Goal: Information Seeking & Learning: Find specific page/section

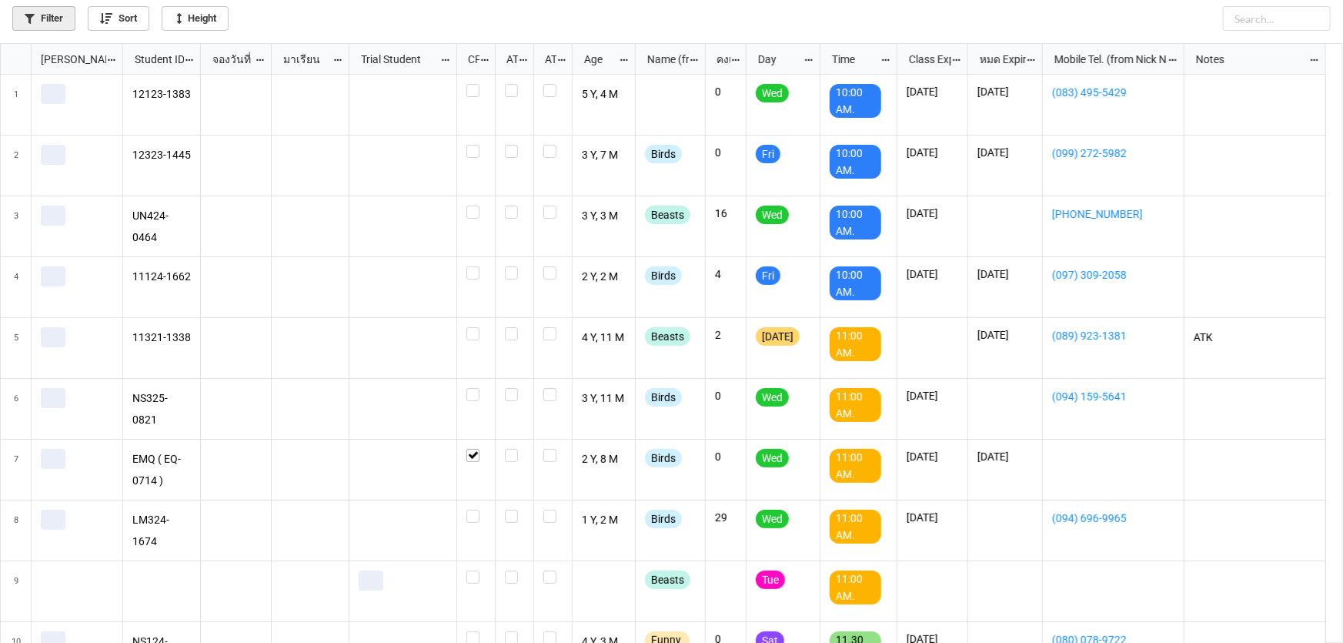
scroll to position [591, 1334]
click at [55, 21] on link "Filter" at bounding box center [43, 18] width 63 height 25
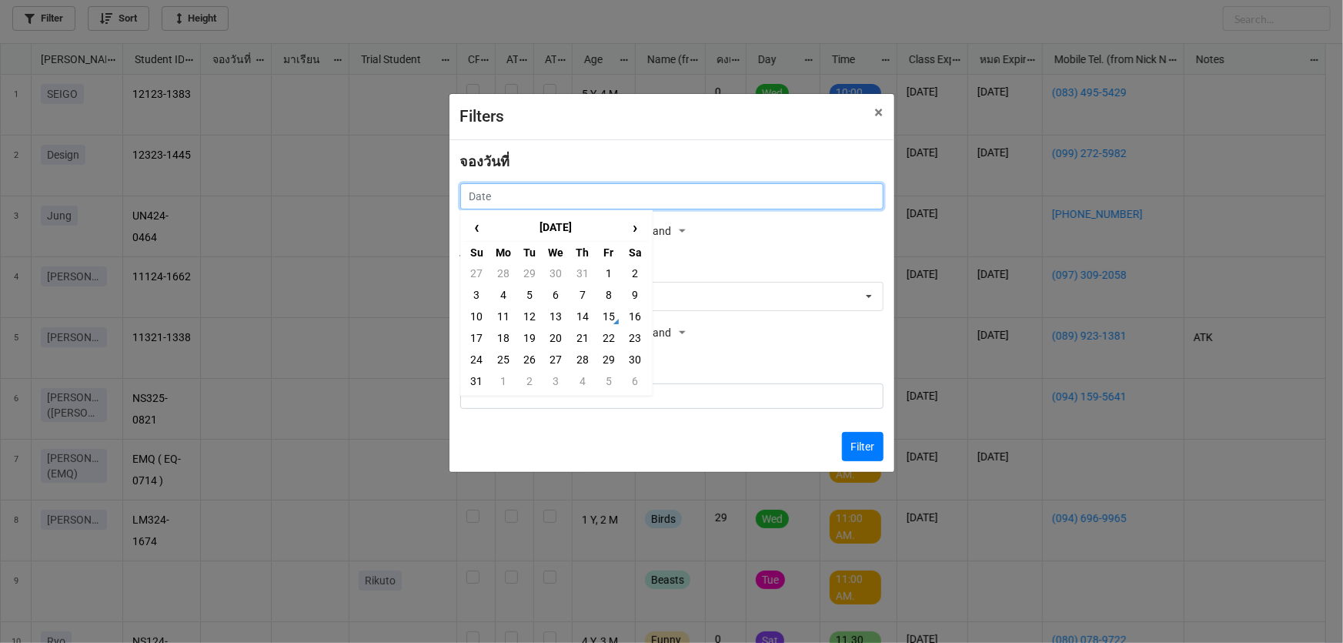
click at [714, 208] on input "text" at bounding box center [671, 196] width 423 height 26
click at [642, 314] on td "16" at bounding box center [635, 317] width 26 height 22
type input "16/8/2025"
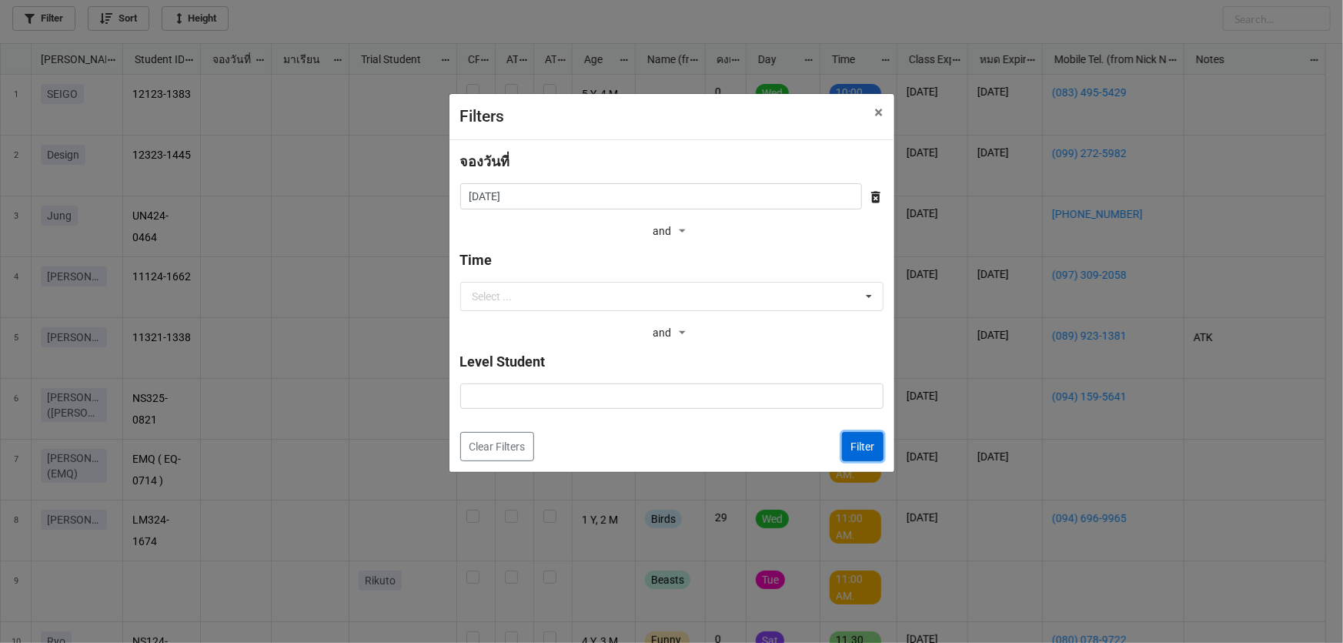
click at [851, 446] on button "Filter" at bounding box center [863, 446] width 42 height 29
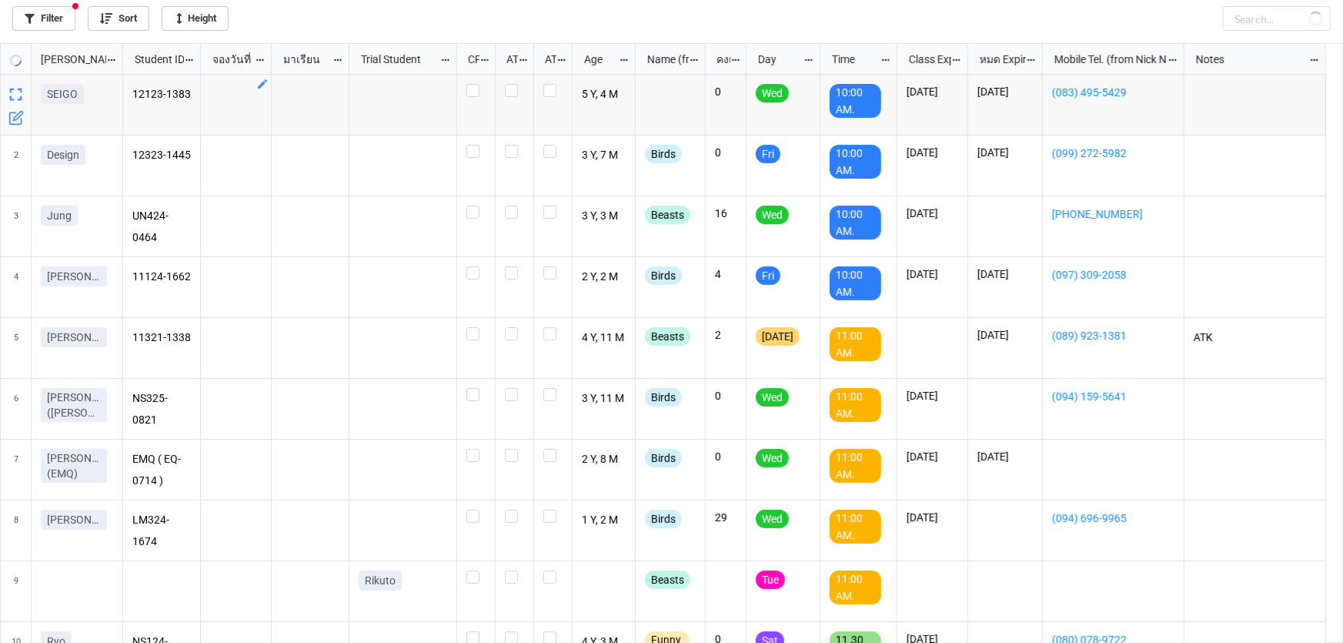
checkbox input "false"
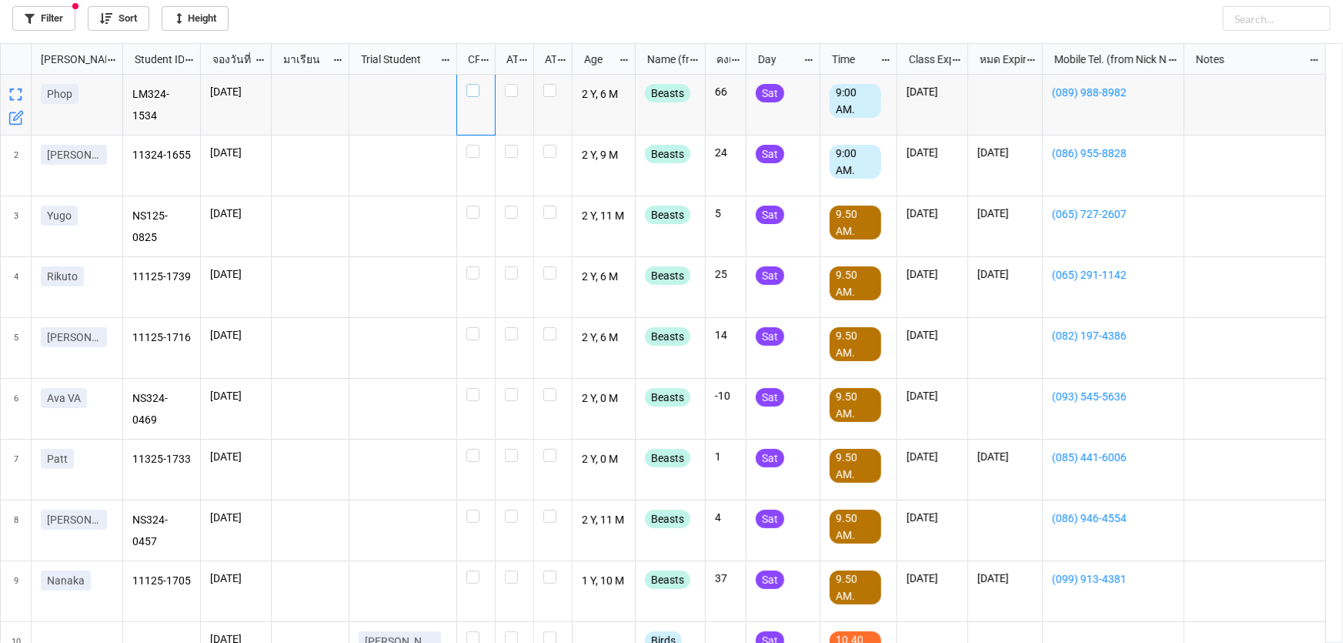
click at [479, 84] on label "grid" at bounding box center [475, 84] width 19 height 0
click at [476, 145] on label "grid" at bounding box center [475, 145] width 19 height 0
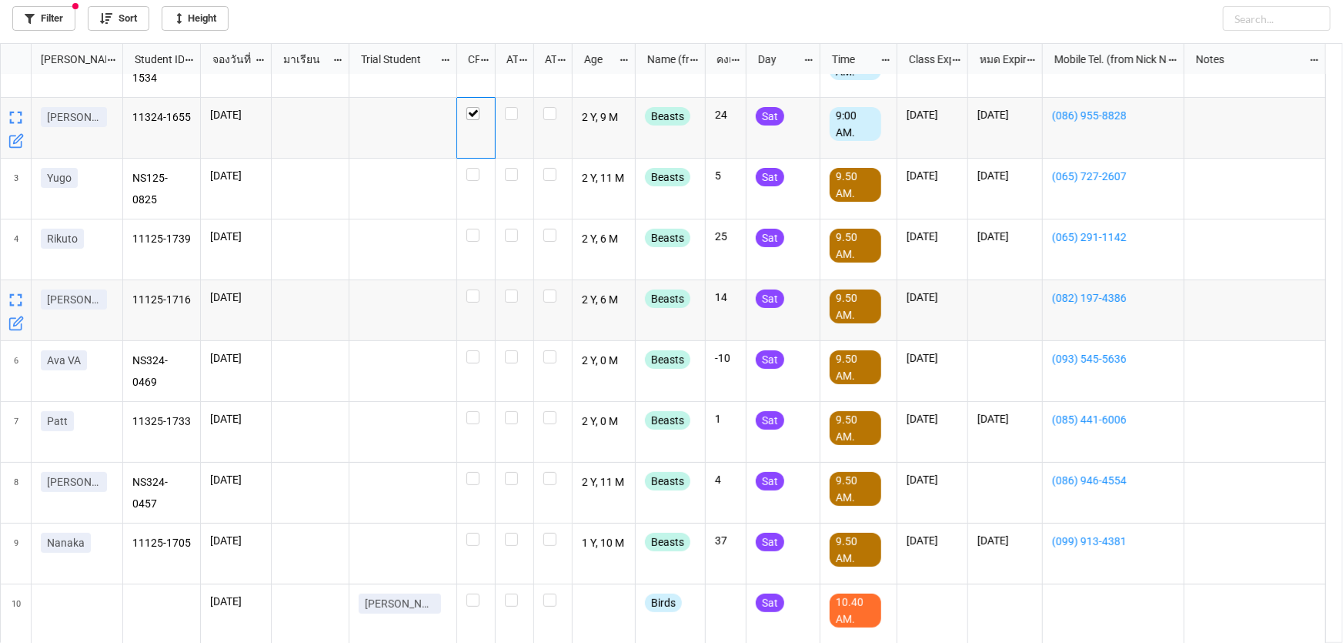
scroll to position [69, 0]
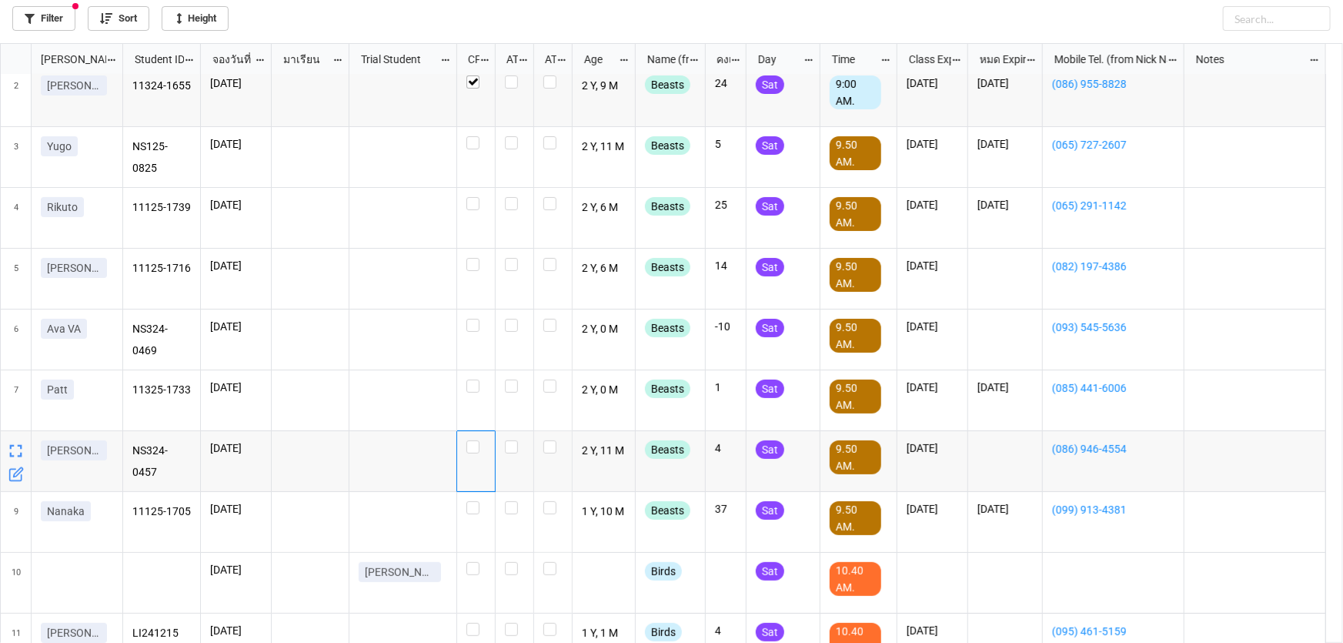
click at [473, 455] on div "grid" at bounding box center [476, 461] width 38 height 61
click at [474, 440] on label "grid" at bounding box center [475, 440] width 19 height 0
click at [475, 379] on label "grid" at bounding box center [475, 379] width 19 height 0
click at [473, 501] on label "grid" at bounding box center [475, 501] width 19 height 0
click at [472, 319] on label "grid" at bounding box center [475, 319] width 19 height 0
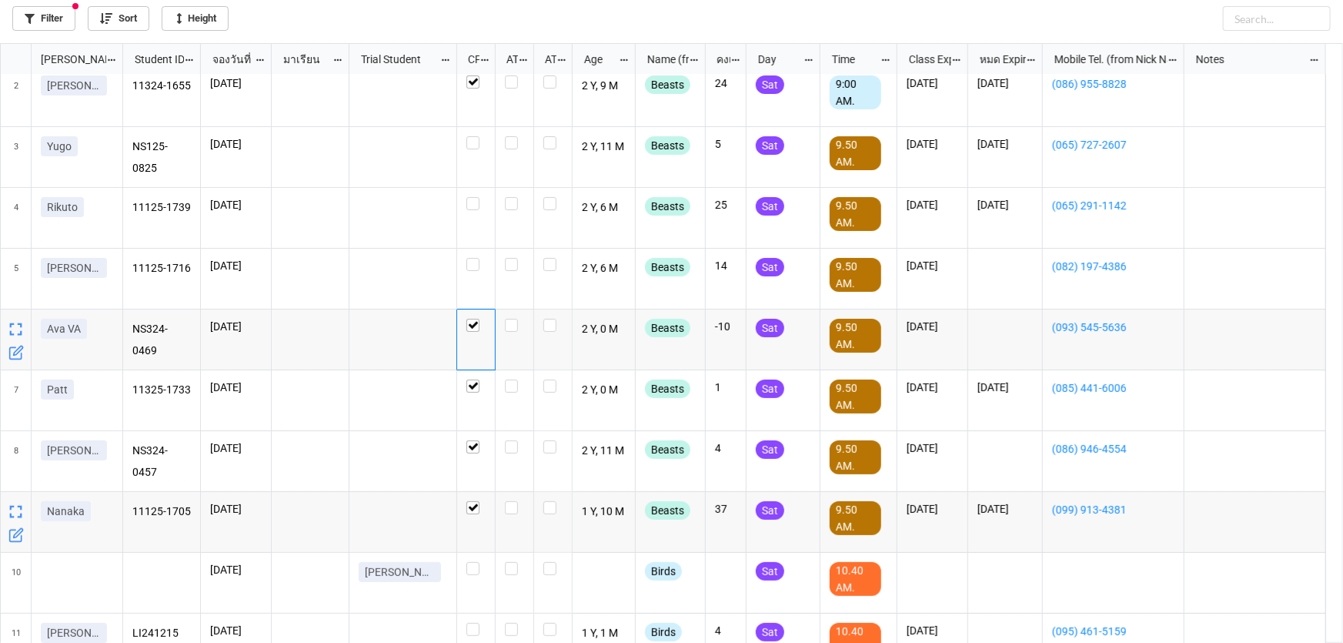
checkbox input "true"
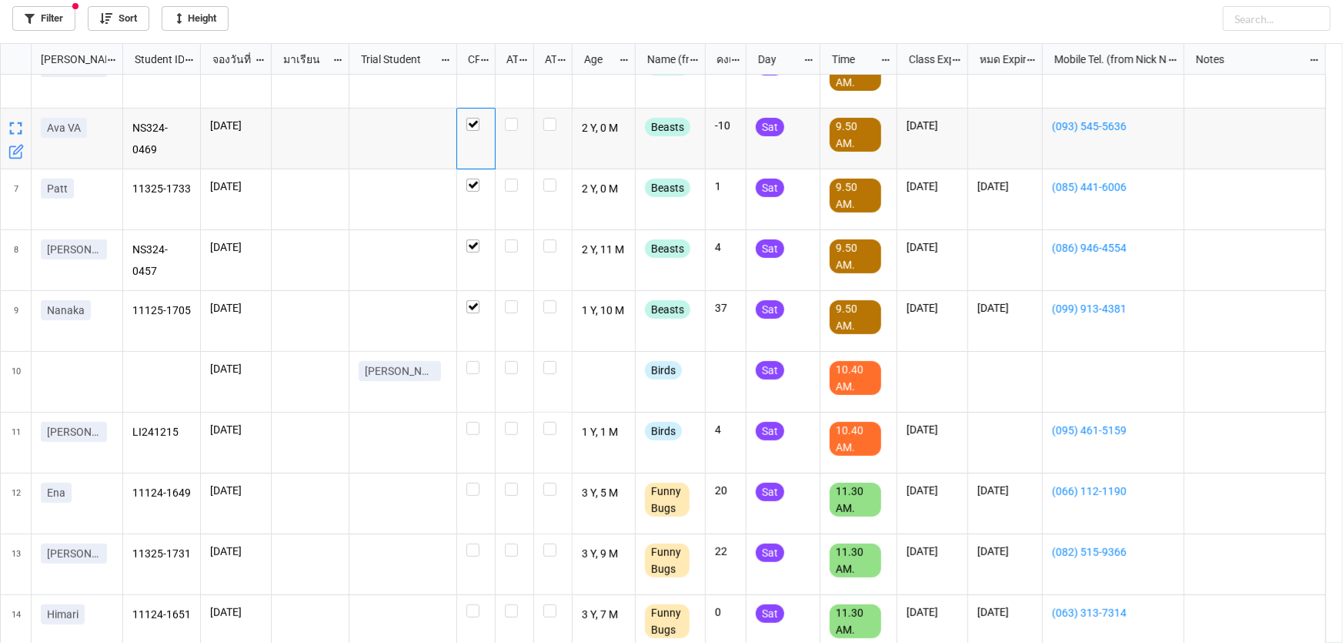
scroll to position [279, 0]
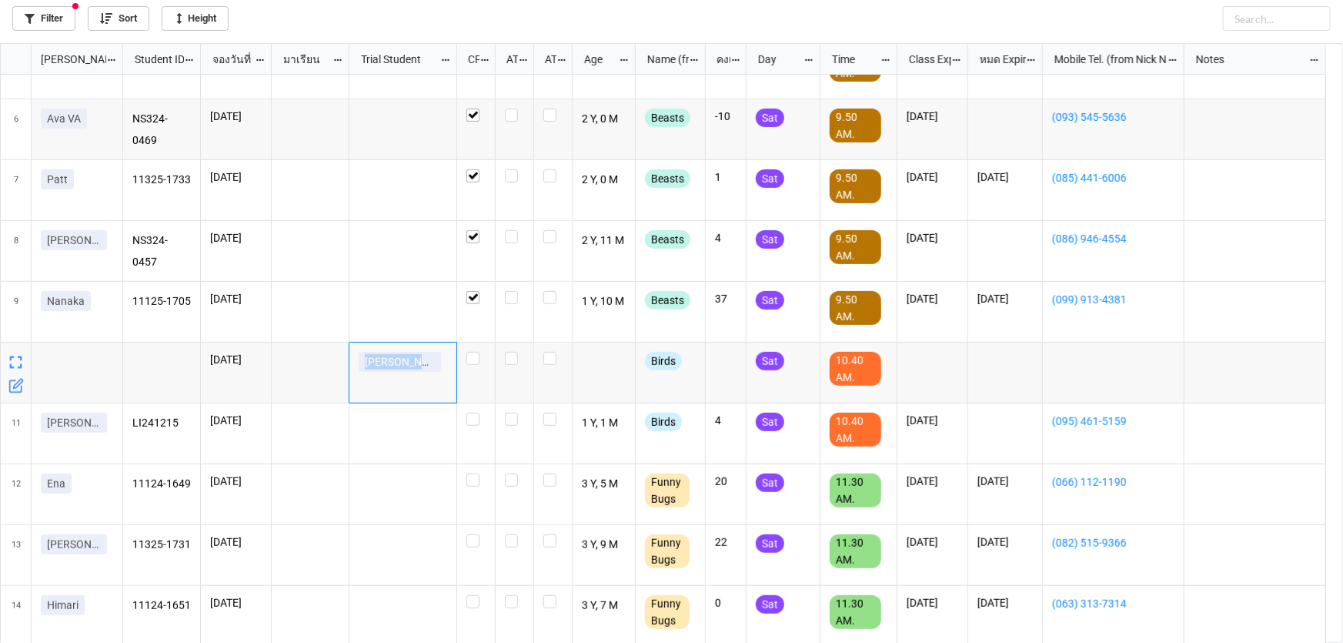
drag, startPoint x: 358, startPoint y: 360, endPoint x: 430, endPoint y: 366, distance: 71.9
click at [432, 369] on link "Mitsuki ohara" at bounding box center [400, 362] width 82 height 20
copy p "Mitsuki ohara"
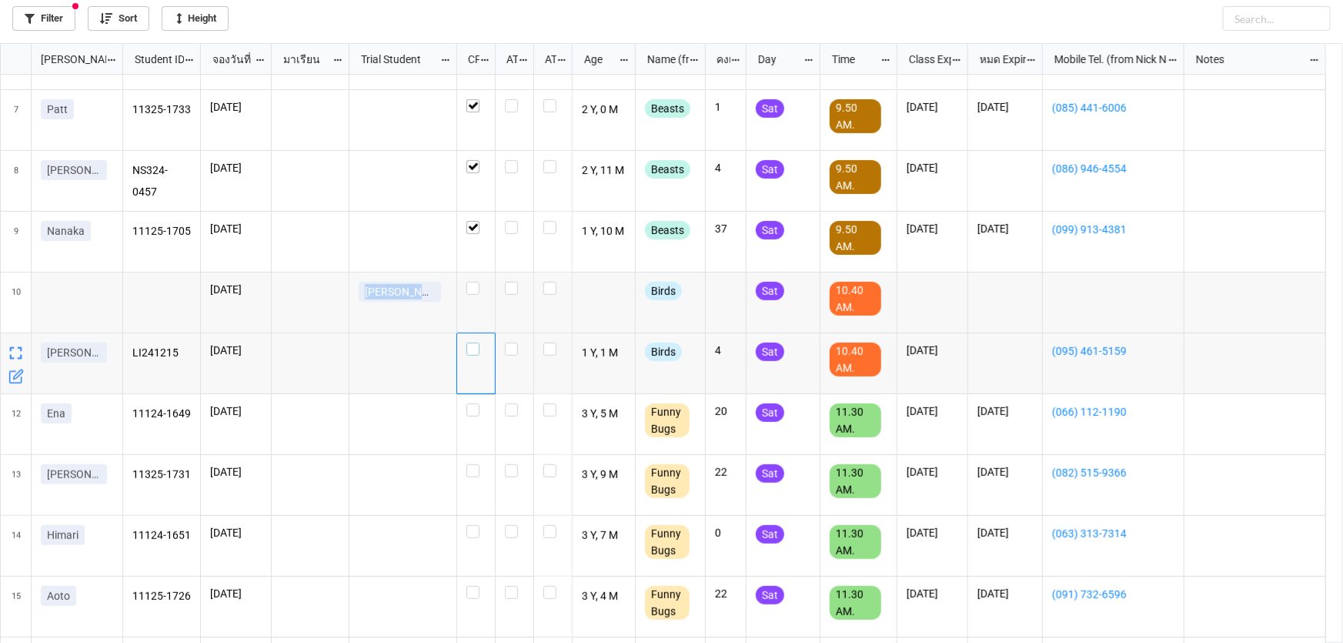
click at [473, 343] on label "grid" at bounding box center [475, 343] width 19 height 0
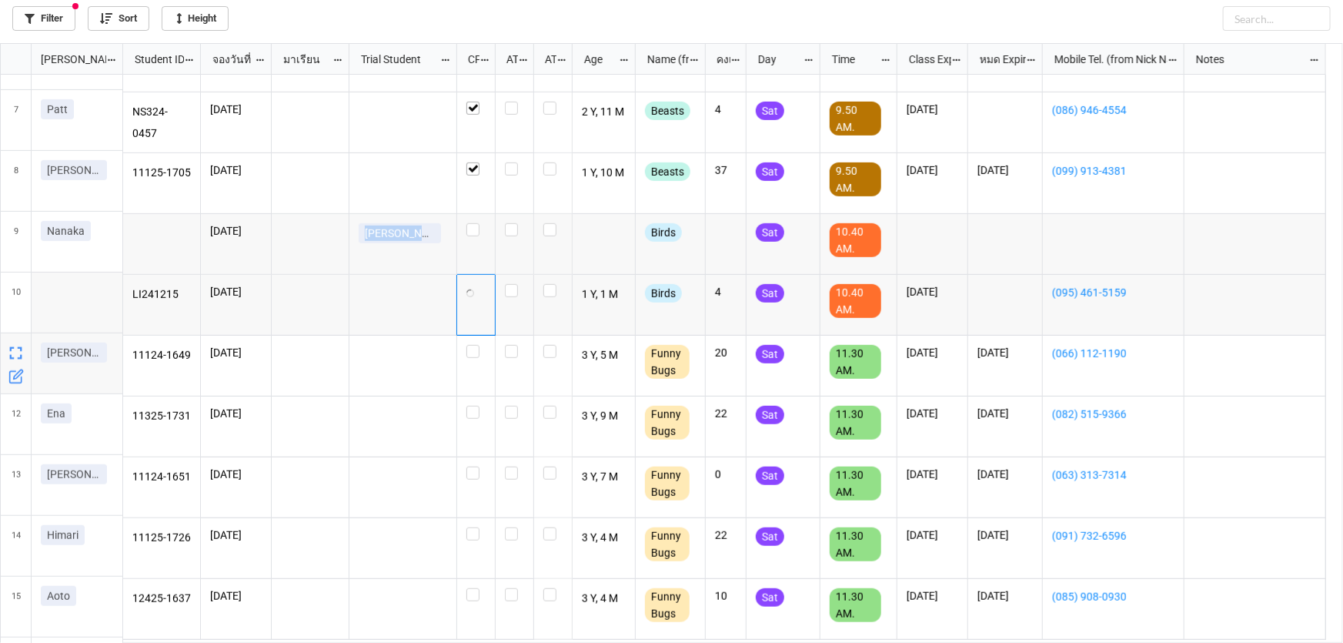
scroll to position [490, 0]
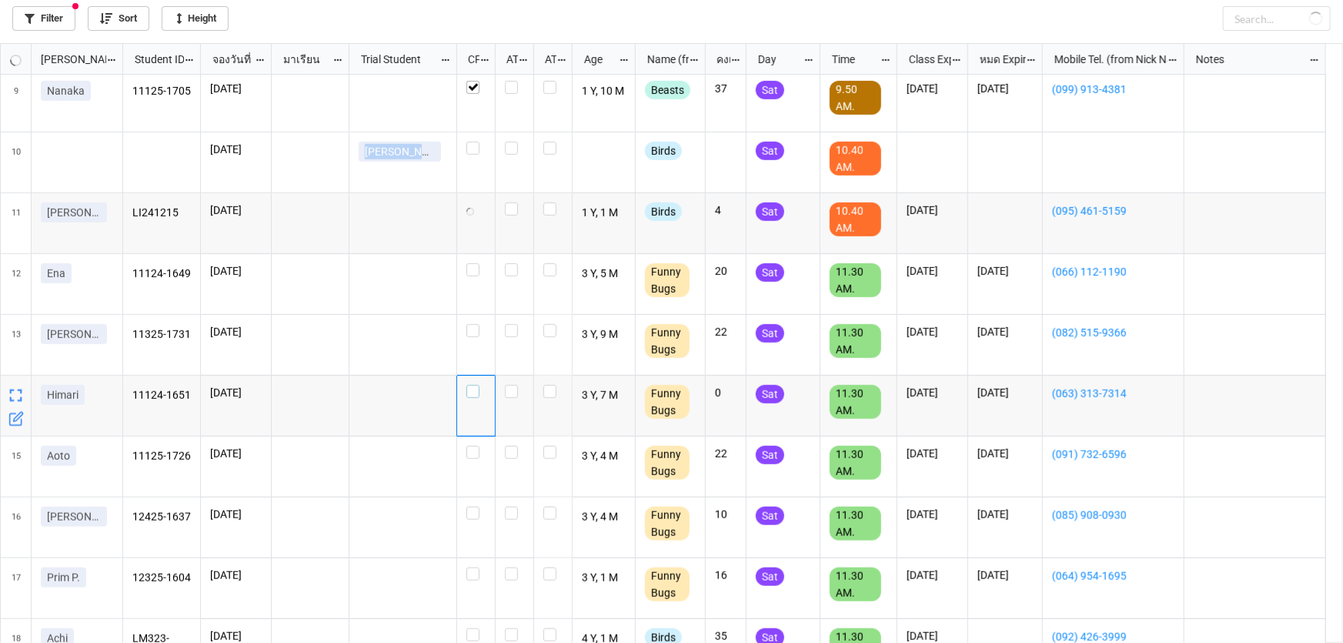
click at [473, 385] on label "grid" at bounding box center [475, 385] width 19 height 0
checkbox input "true"
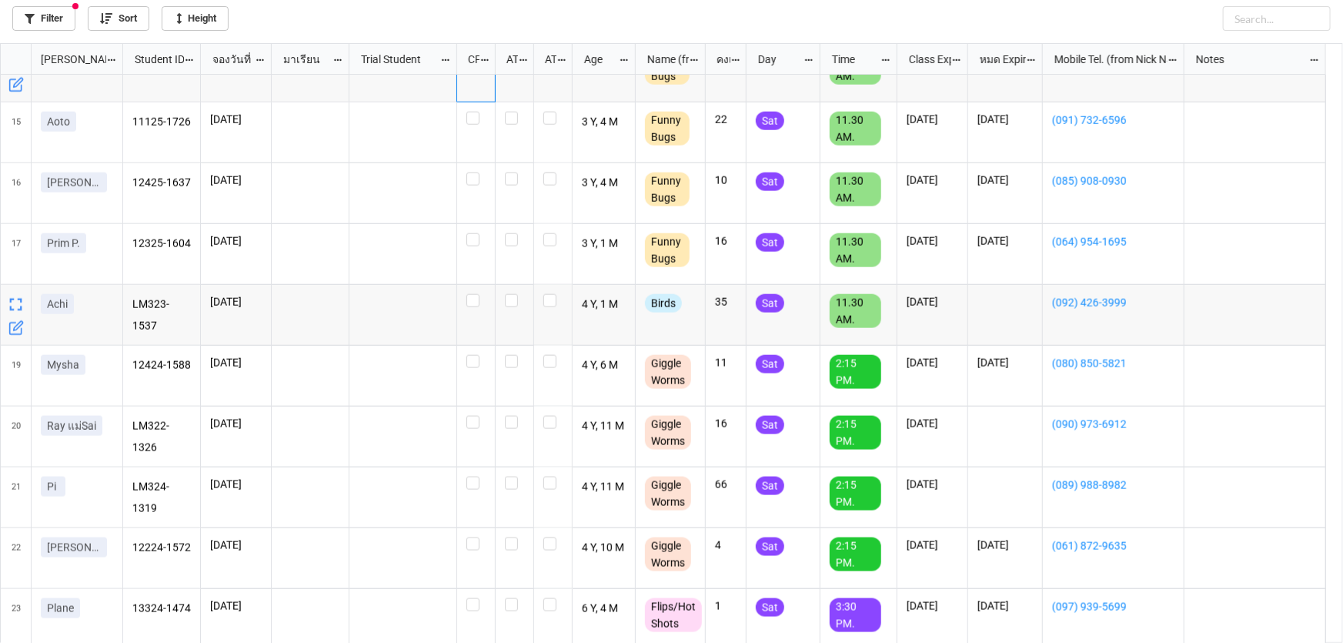
scroll to position [891, 0]
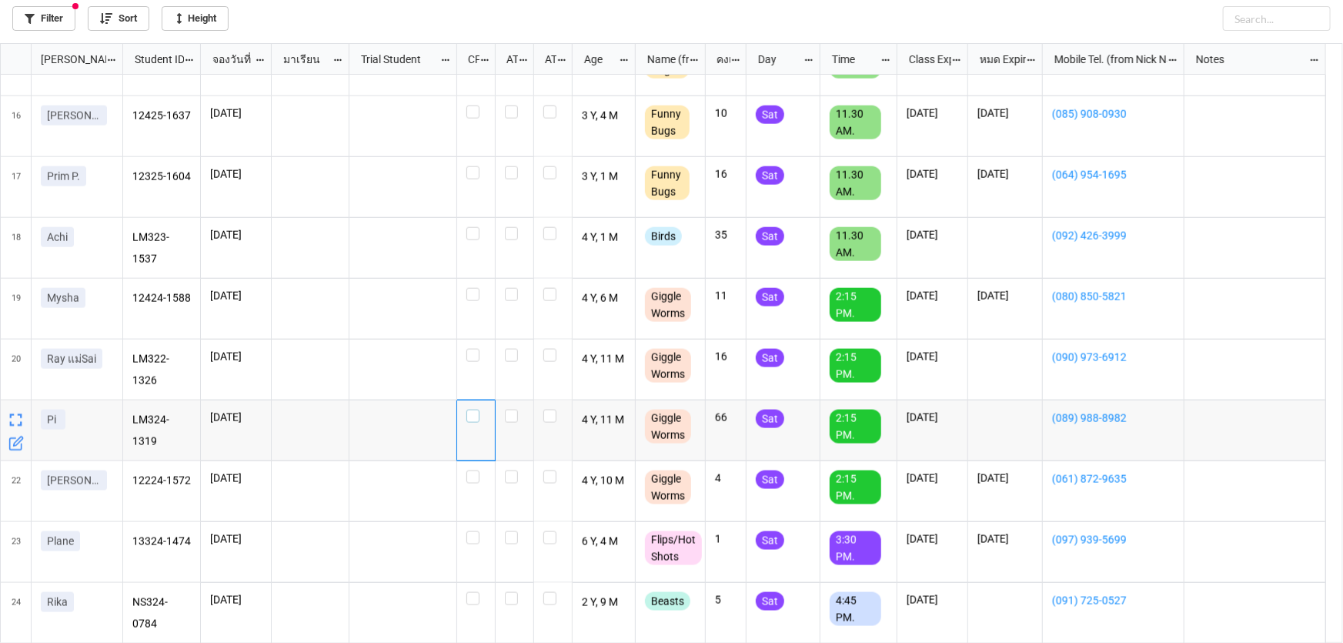
drag, startPoint x: 470, startPoint y: 416, endPoint x: 472, endPoint y: 424, distance: 8.8
click at [469, 410] on label "grid" at bounding box center [475, 410] width 19 height 0
click at [477, 353] on div "grid" at bounding box center [475, 355] width 19 height 13
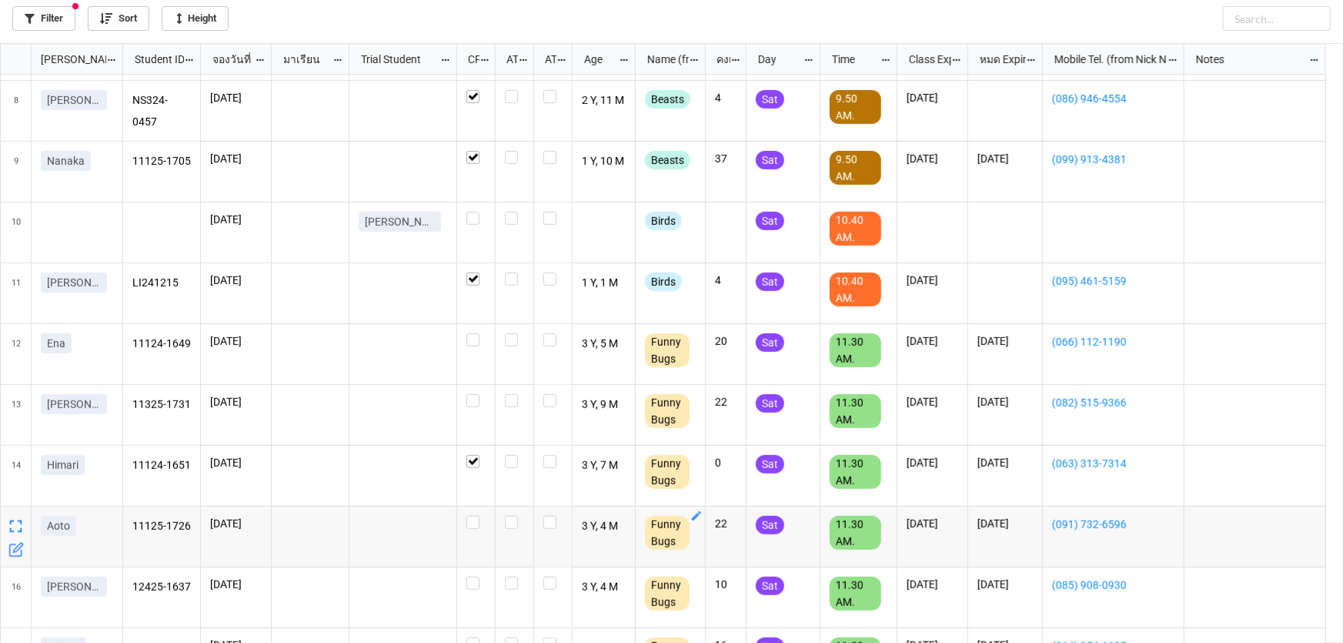
scroll to position [0, 0]
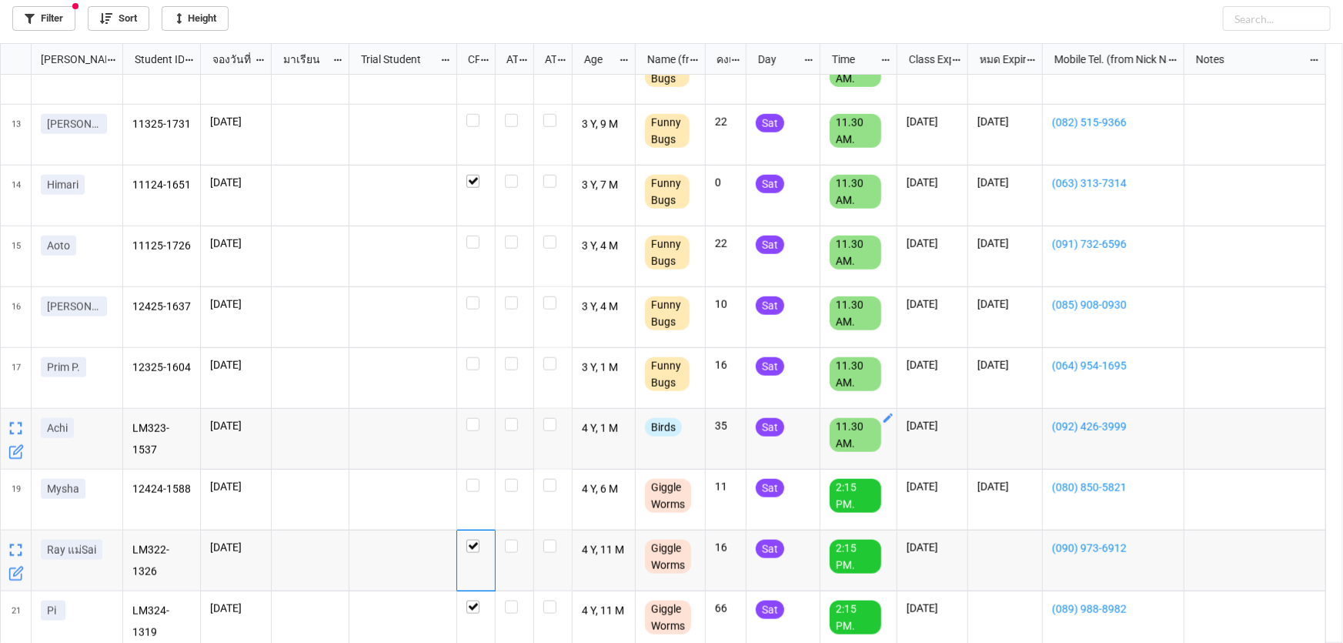
click at [888, 416] on icon "grid" at bounding box center [888, 418] width 12 height 12
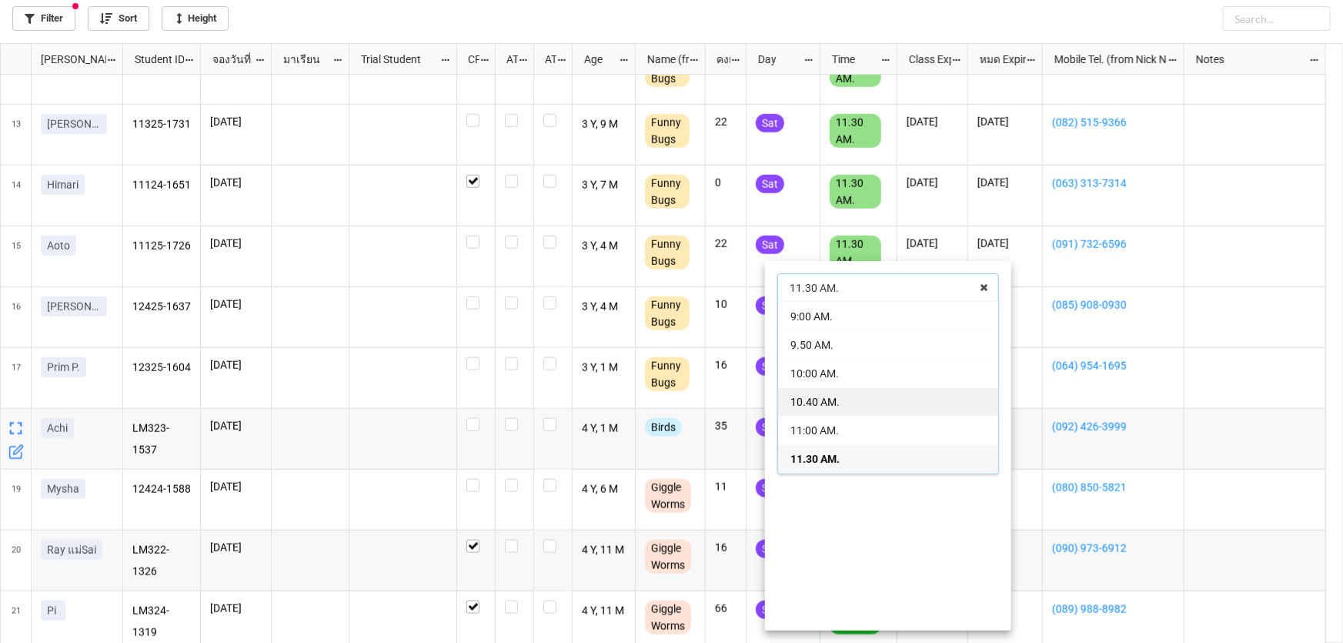
click at [874, 393] on div "10.40 AM." at bounding box center [888, 401] width 220 height 28
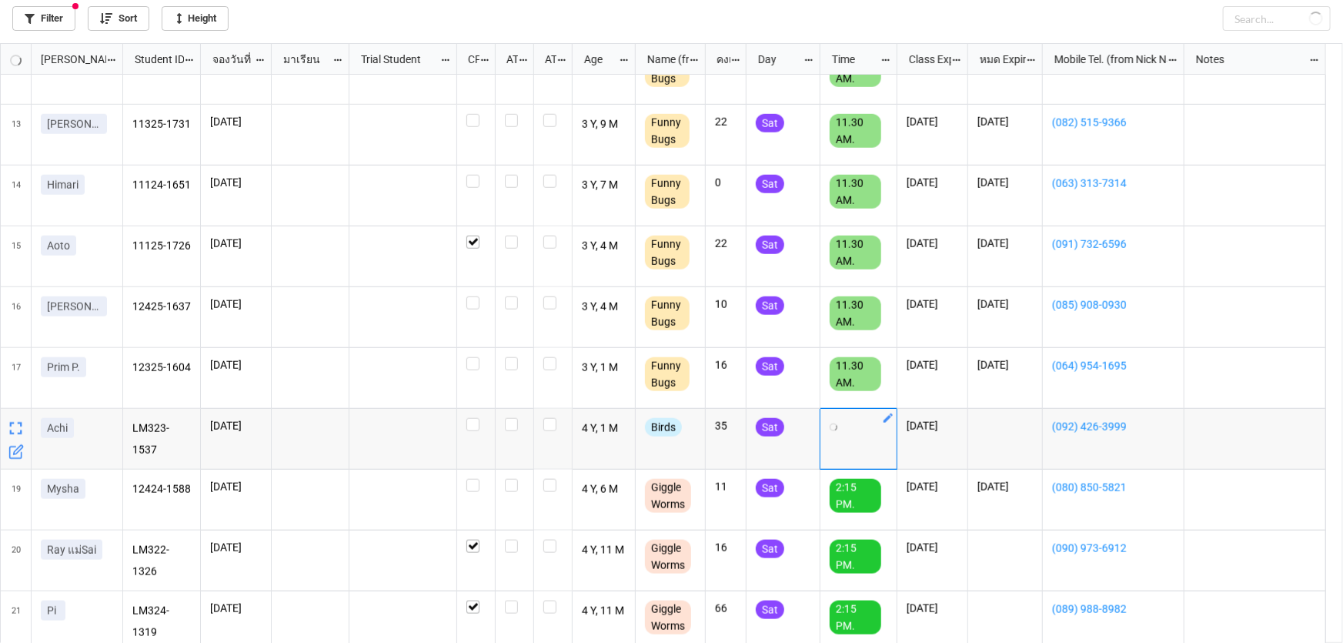
checkbox input "false"
checkbox input "true"
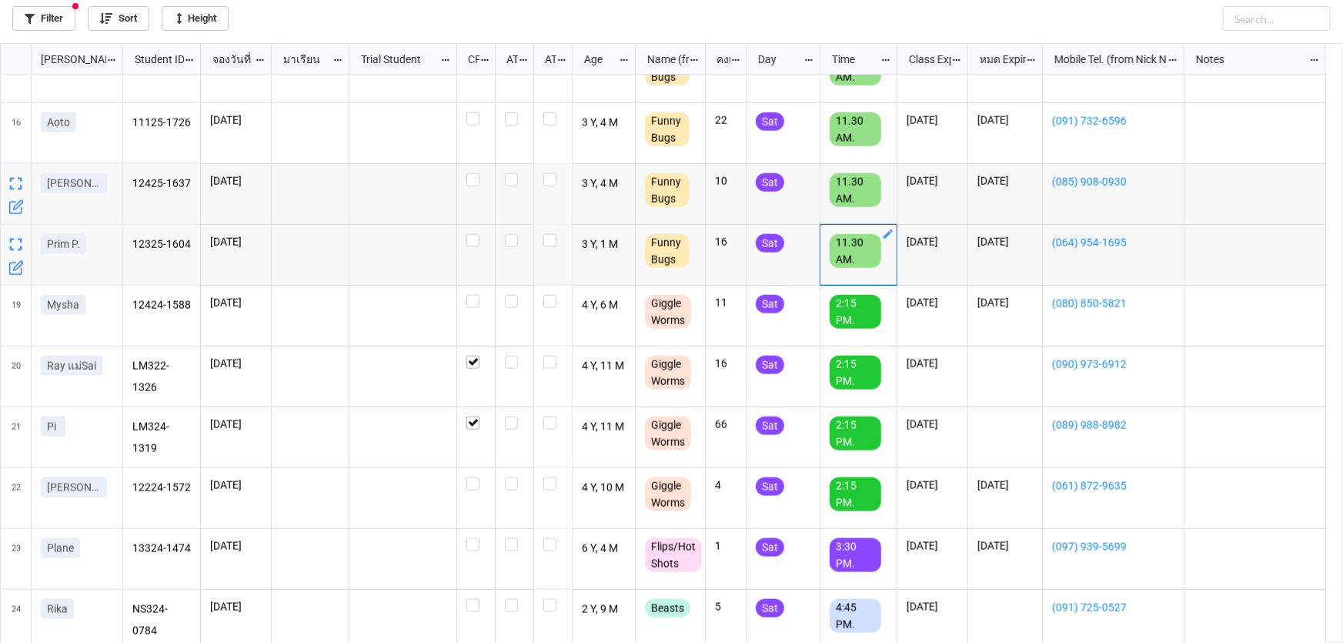
scroll to position [891, 0]
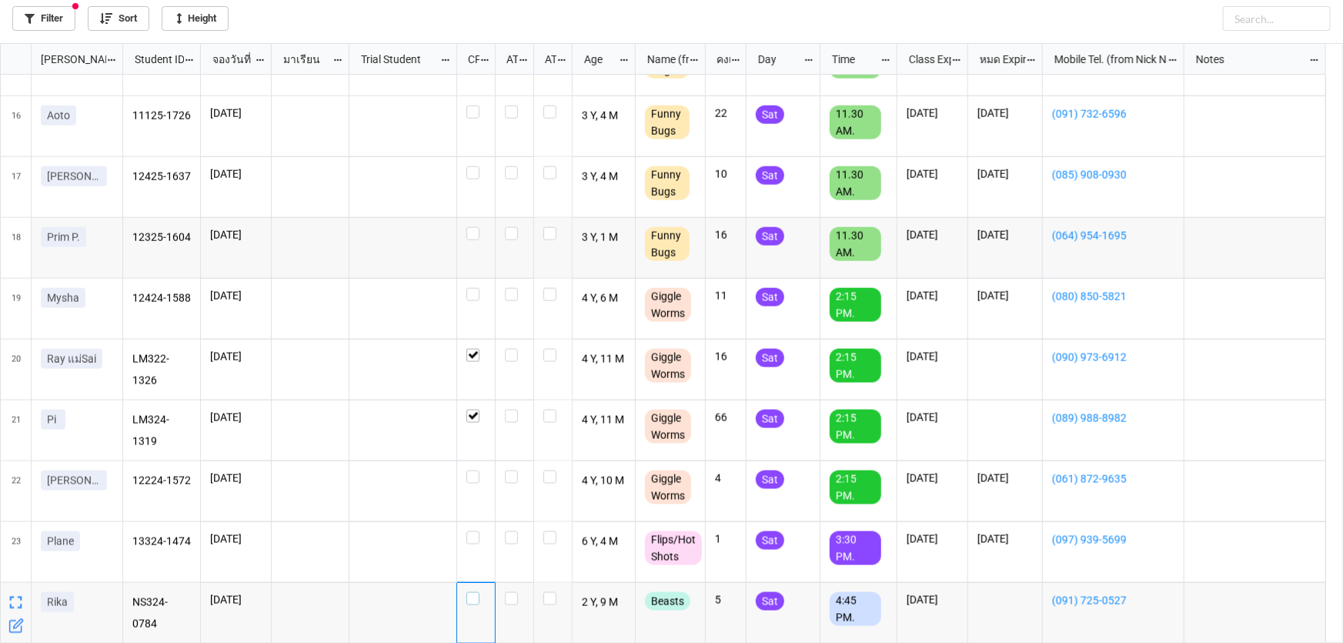
click at [477, 592] on label "grid" at bounding box center [475, 592] width 19 height 0
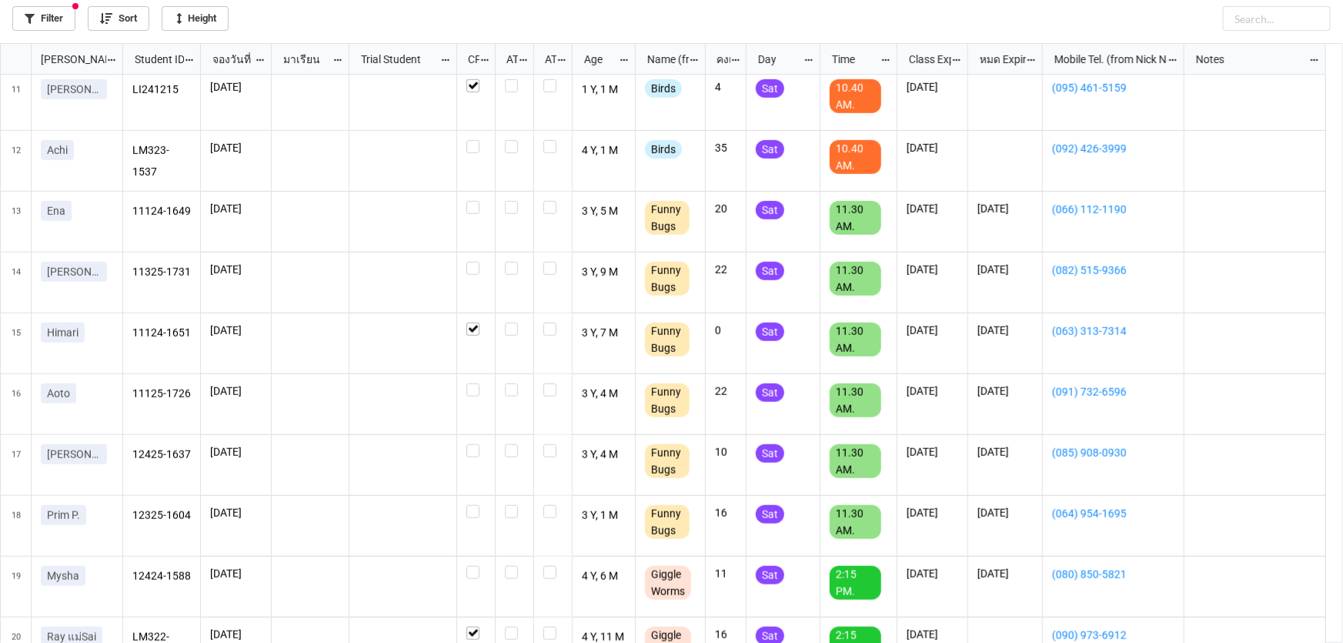
scroll to position [610, 0]
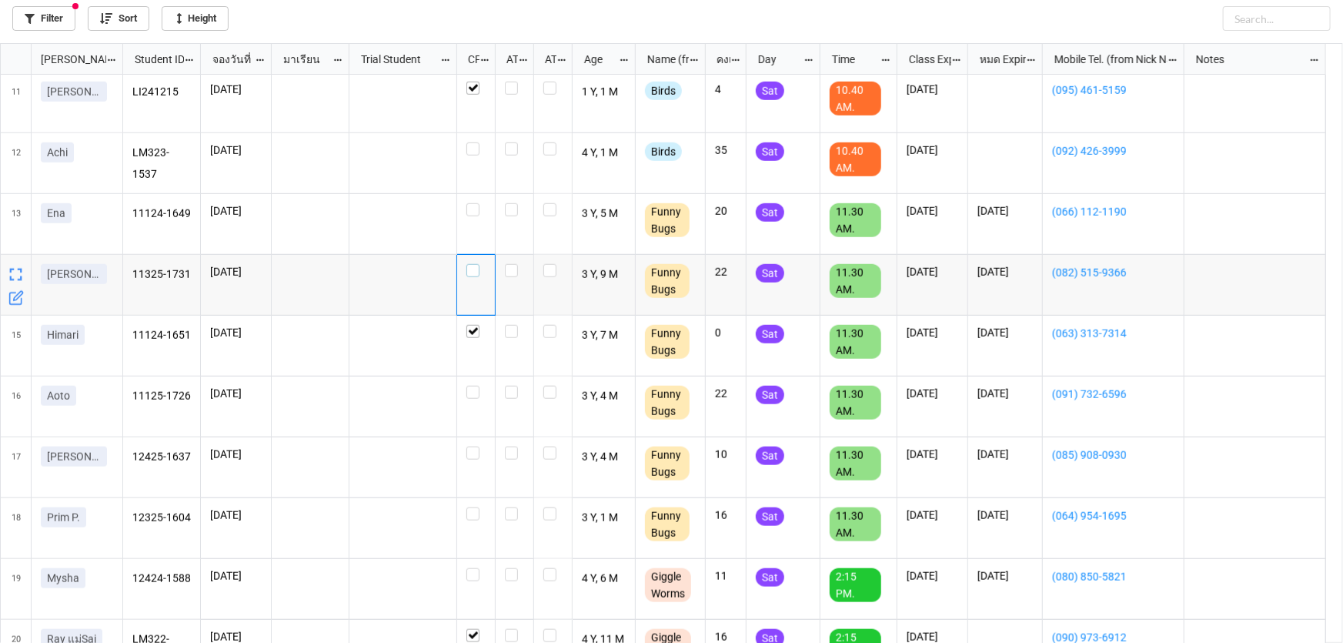
click at [470, 264] on label "grid" at bounding box center [475, 264] width 19 height 0
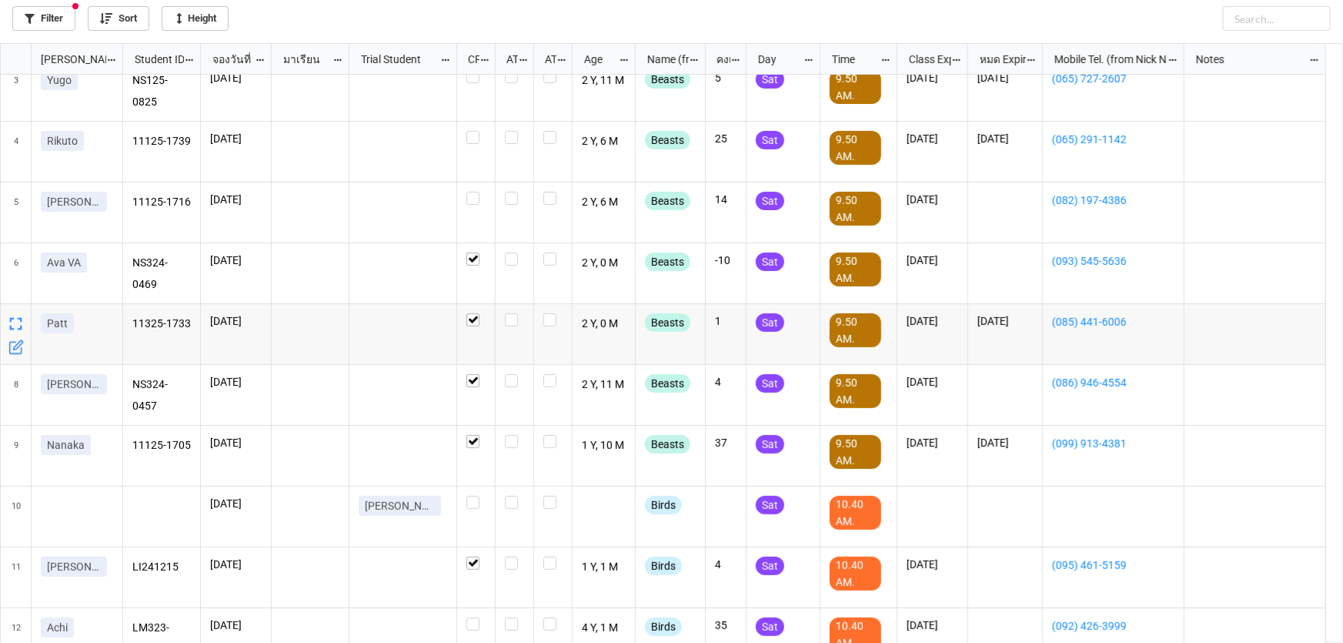
scroll to position [74, 0]
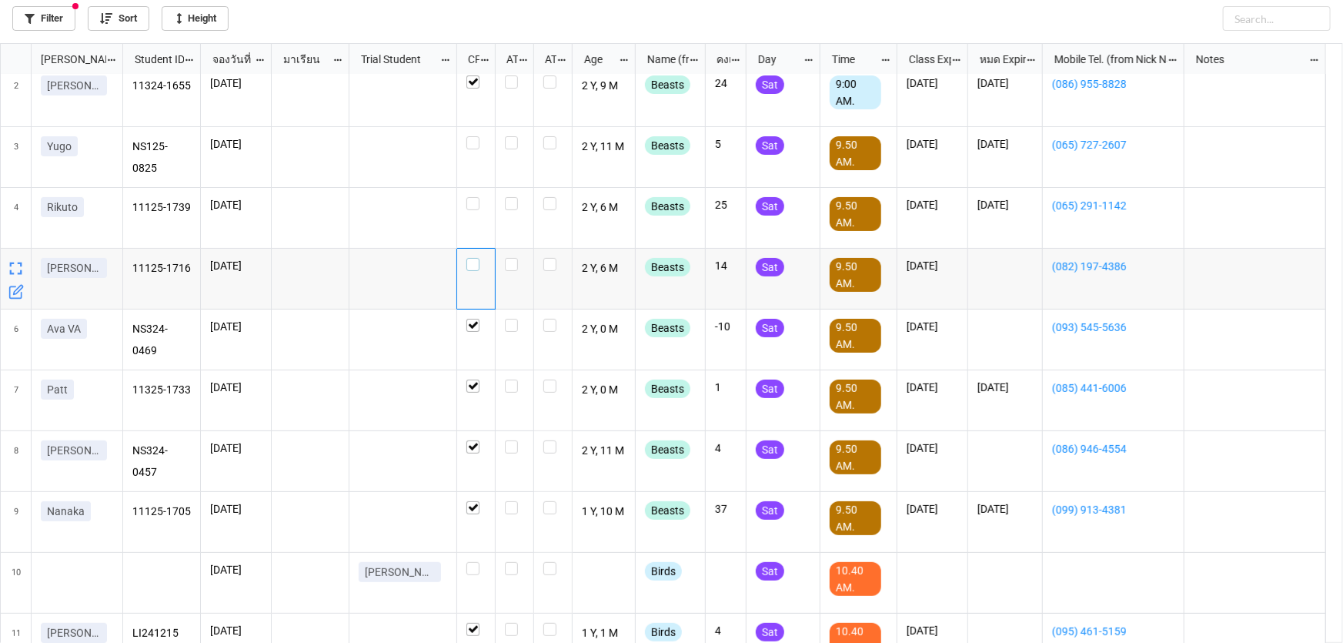
click at [479, 263] on div "grid" at bounding box center [475, 264] width 19 height 13
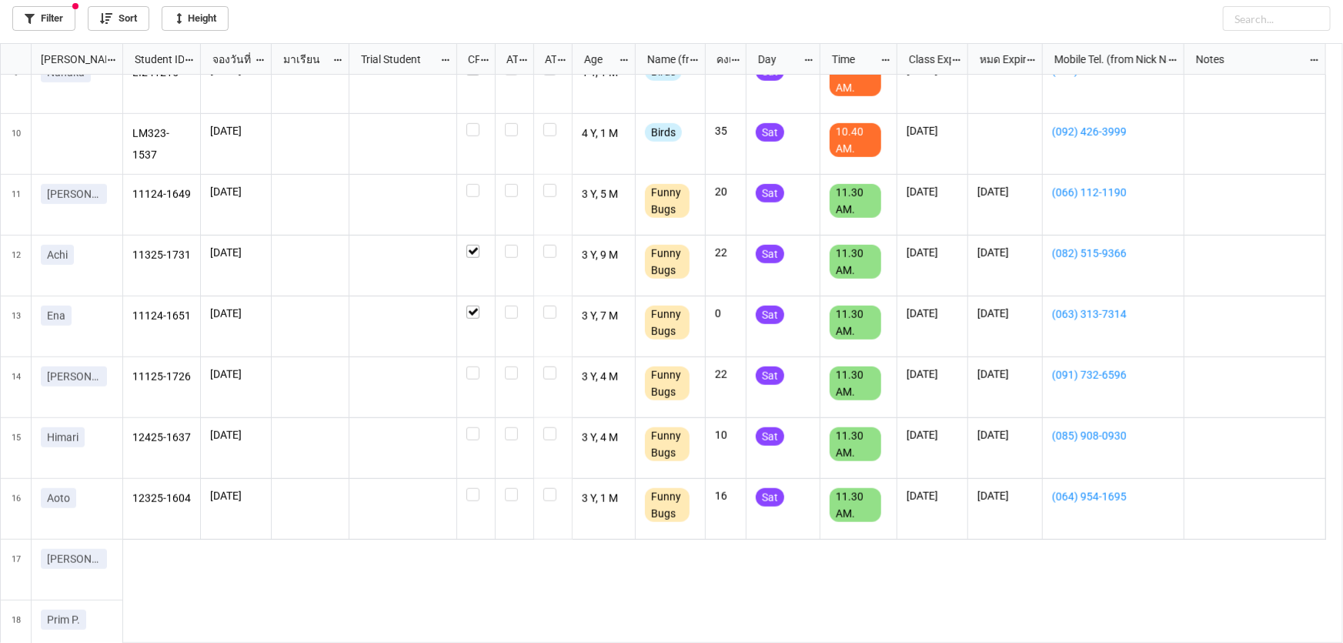
scroll to position [630, 0]
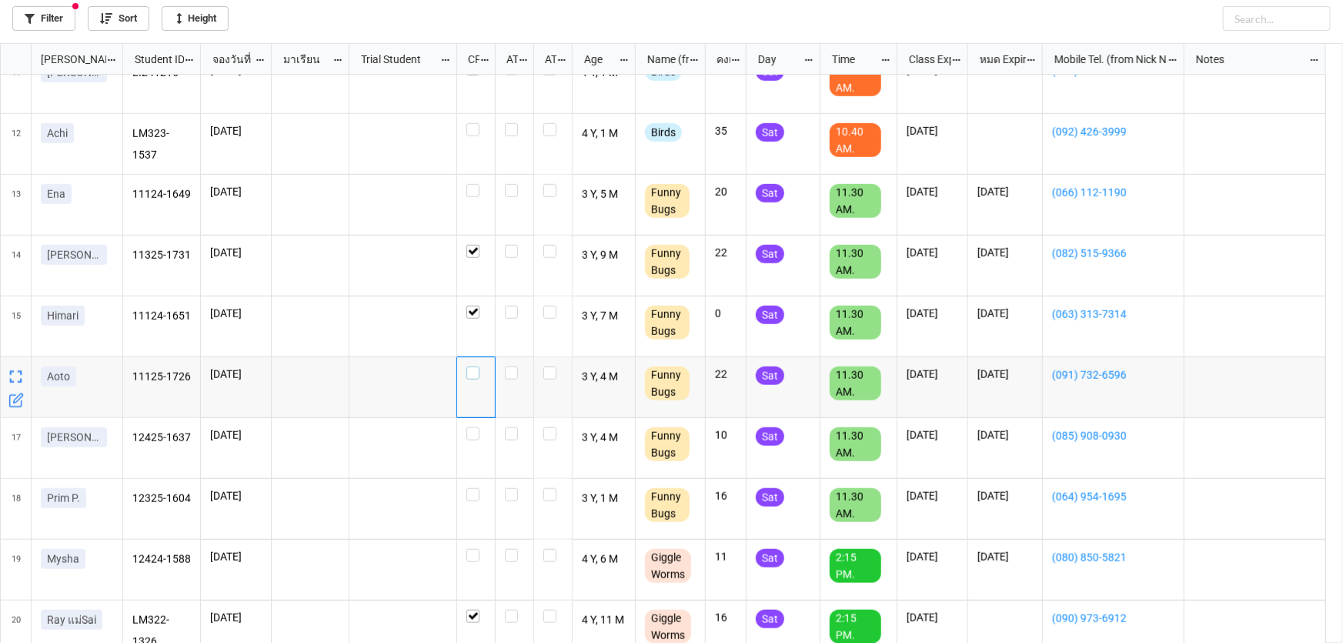
click at [472, 366] on label "grid" at bounding box center [475, 366] width 19 height 0
click at [469, 427] on label "grid" at bounding box center [475, 427] width 19 height 0
checkbox input "true"
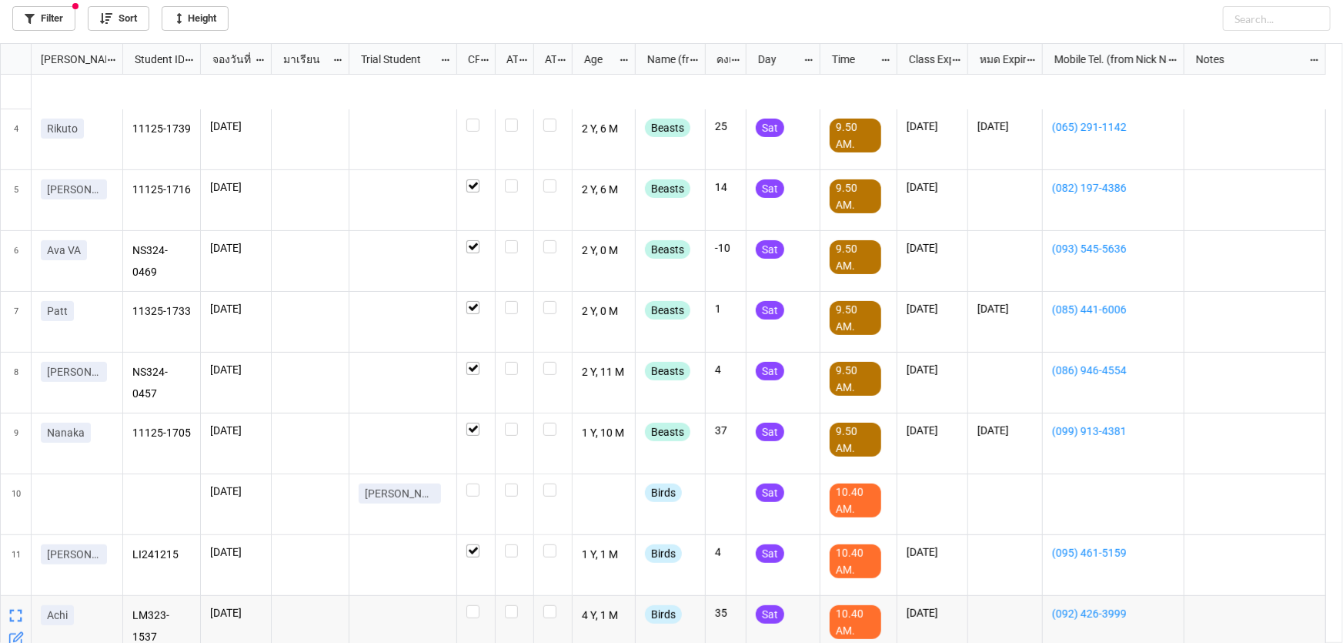
scroll to position [139, 0]
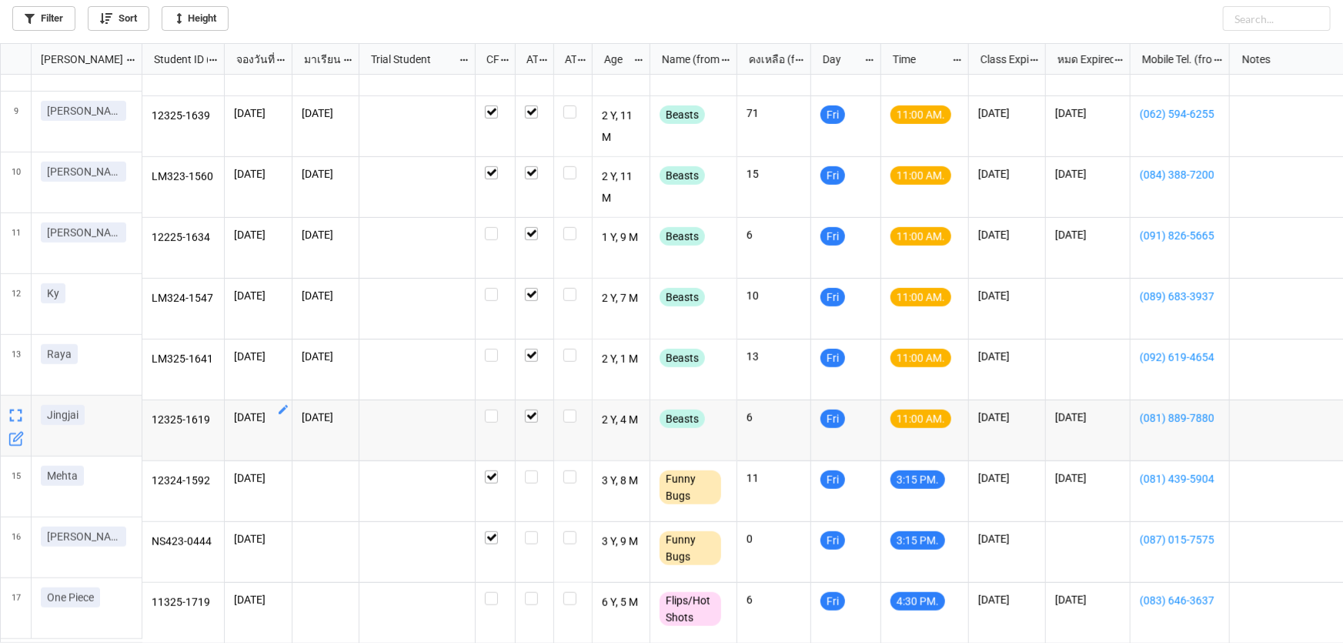
scroll to position [472, 0]
